Goal: Submit feedback/report problem

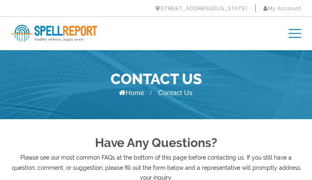
type input "PEyiYWRQyvEKPGu"
type input "[EMAIL_ADDRESS][DOMAIN_NAME]"
type input "FpeqoVlj"
type input "KJdXSqGtwTE"
